Goal: Task Accomplishment & Management: Manage account settings

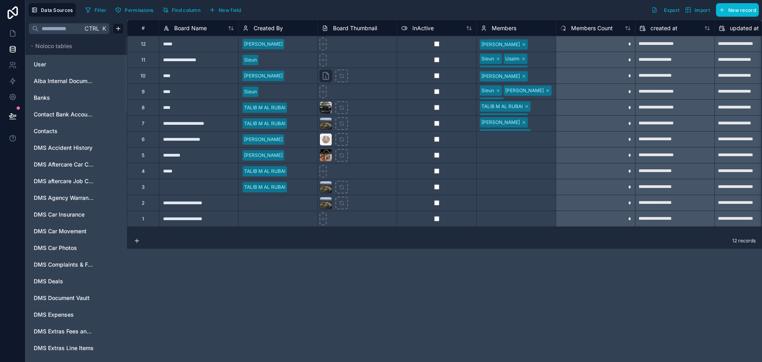
click at [224, 283] on div "**********" at bounding box center [444, 191] width 635 height 342
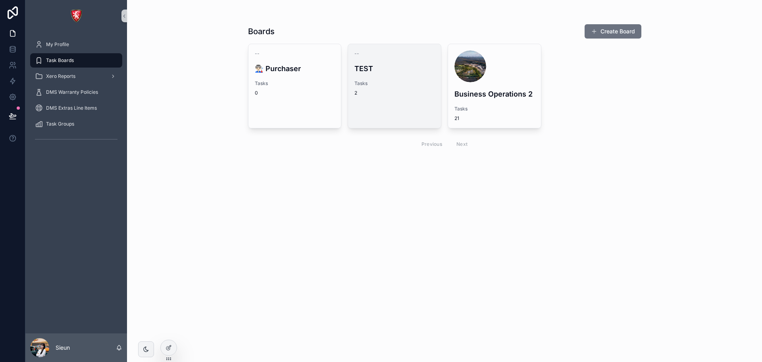
click at [394, 82] on span "Tasks" at bounding box center [395, 83] width 80 height 6
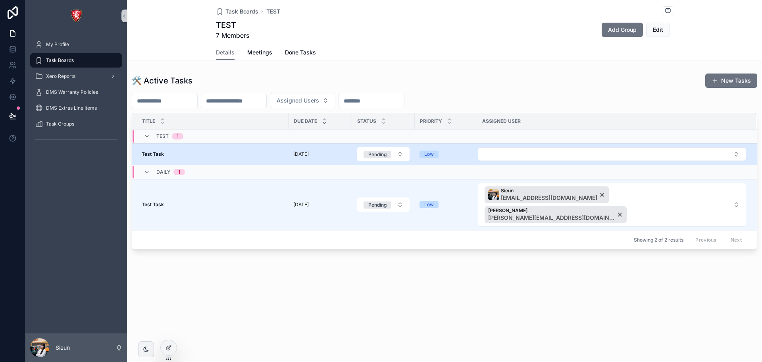
click at [316, 162] on td "[DATE]" at bounding box center [321, 154] width 64 height 22
click at [275, 156] on div "Test Task Test Task" at bounding box center [213, 154] width 142 height 6
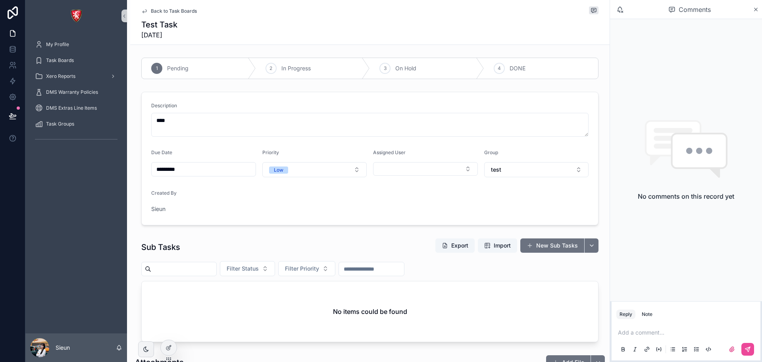
click at [179, 13] on span "Back to Task Boards" at bounding box center [174, 11] width 46 height 6
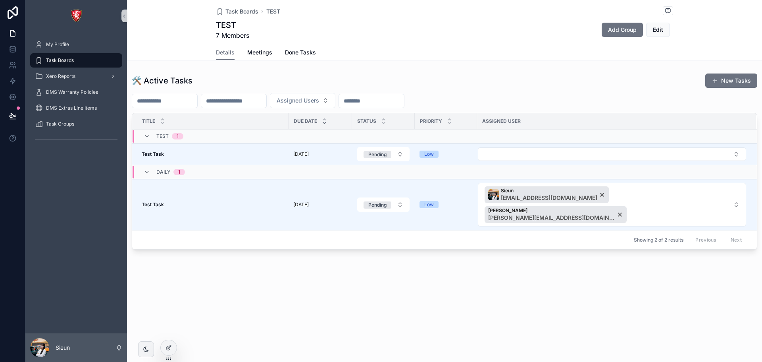
click at [330, 326] on div "Task Boards TEST TEST 7 Members Add Group Edit Details Details Meetings Done Ta…" at bounding box center [444, 181] width 635 height 362
click at [450, 307] on div "Task Boards TEST TEST 7 Members Add Group Edit Details Details Meetings Done Ta…" at bounding box center [444, 181] width 635 height 362
click at [462, 281] on div "Task Boards TEST TEST 7 Members Add Group Edit Details Details Meetings Done Ta…" at bounding box center [444, 151] width 635 height 303
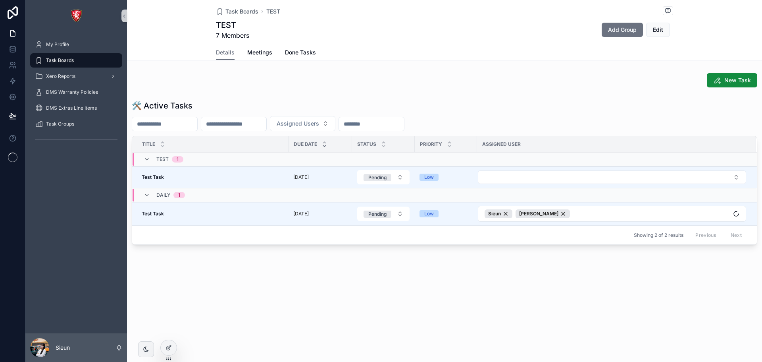
click at [497, 42] on div "Task Boards TEST TEST 7 Members Add Group Edit" at bounding box center [444, 22] width 457 height 45
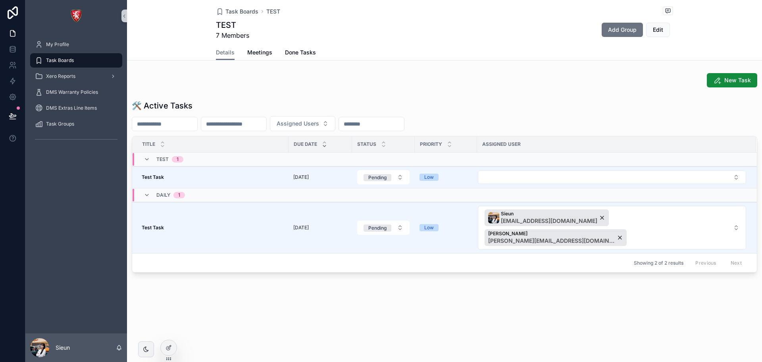
click at [528, 288] on div "Task Boards TEST TEST 7 Members Add Group Edit Details Details Meetings Done Ta…" at bounding box center [444, 163] width 635 height 326
drag, startPoint x: 492, startPoint y: 279, endPoint x: 489, endPoint y: 285, distance: 7.5
click at [492, 279] on div "Task Boards TEST TEST 7 Members Add Group Edit Details Details Meetings Done Ta…" at bounding box center [444, 163] width 635 height 326
click at [516, 314] on div "Task Boards TEST TEST 7 Members Add Group Edit Details Details Meetings Done Ta…" at bounding box center [444, 181] width 635 height 362
click at [564, 298] on div "Task Boards TEST TEST 7 Members Add Group Edit Details Details Meetings Done Ta…" at bounding box center [444, 163] width 635 height 326
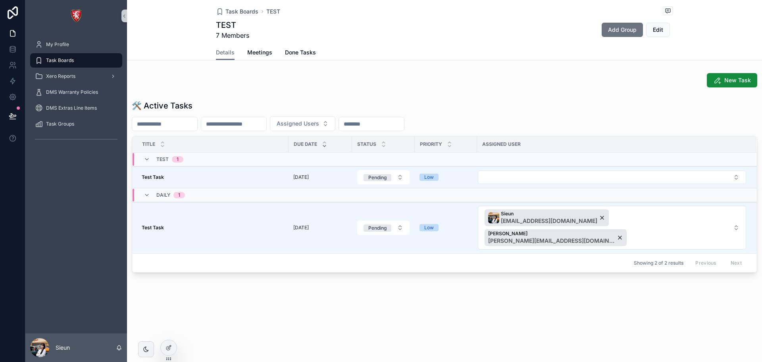
click at [372, 305] on div "Task Boards TEST TEST 7 Members Add Group Edit Details Details Meetings Done Ta…" at bounding box center [444, 163] width 635 height 326
click at [385, 311] on div "Task Boards TEST TEST 7 Members Add Group Edit Details Details Meetings Done Ta…" at bounding box center [444, 181] width 635 height 362
click at [165, 349] on div at bounding box center [169, 347] width 16 height 15
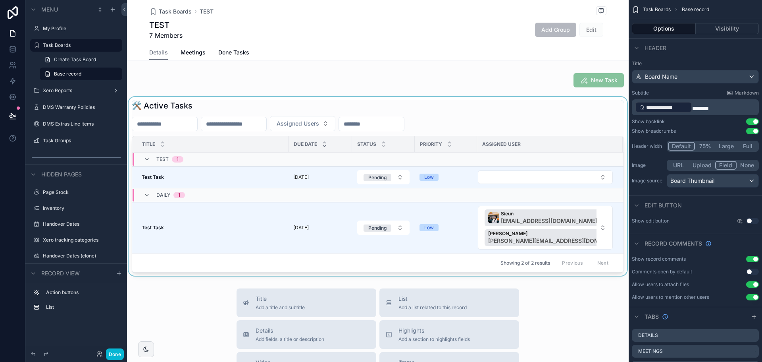
click at [313, 241] on div "scrollable content" at bounding box center [378, 186] width 502 height 179
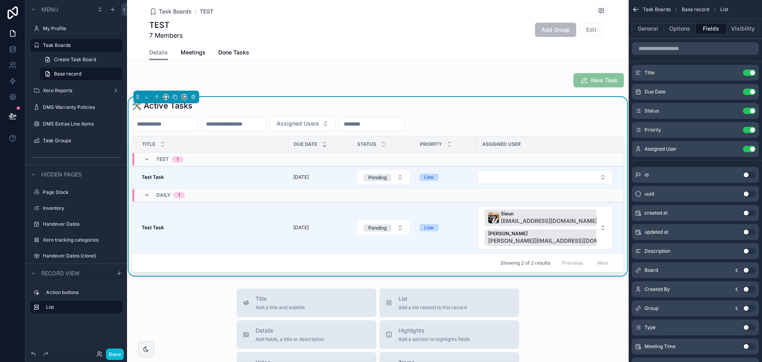
click at [251, 233] on td "Test Task Test Task" at bounding box center [210, 227] width 156 height 51
click at [647, 28] on button "General" at bounding box center [648, 28] width 32 height 11
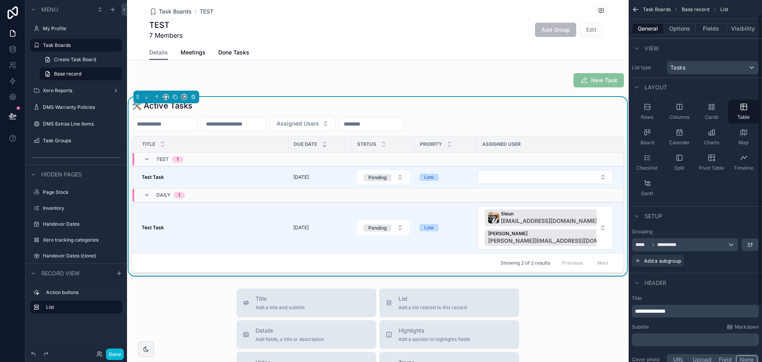
scroll to position [88, 0]
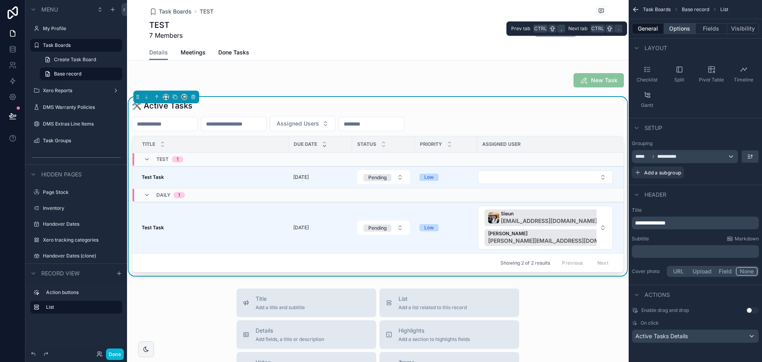
click at [691, 32] on button "Options" at bounding box center [680, 28] width 32 height 11
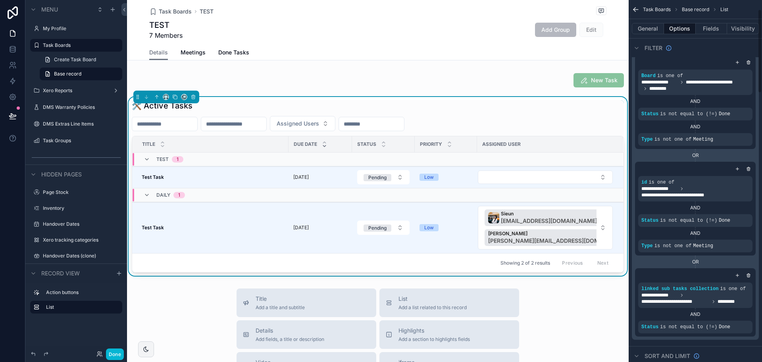
scroll to position [119, 0]
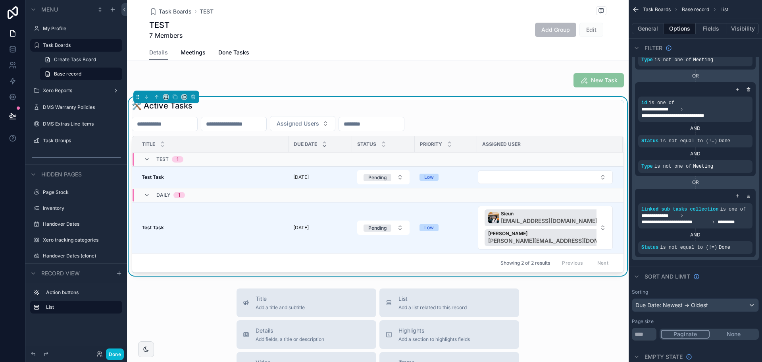
drag, startPoint x: 310, startPoint y: 28, endPoint x: 394, endPoint y: 2, distance: 88.5
click at [310, 28] on div "TEST 7 Members Add Group Edit" at bounding box center [377, 29] width 457 height 21
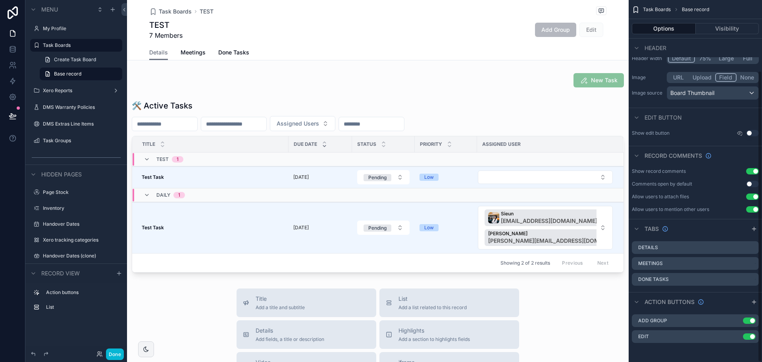
scroll to position [88, 0]
click at [110, 355] on button "Done" at bounding box center [115, 354] width 18 height 12
